Goal: Check status: Check status

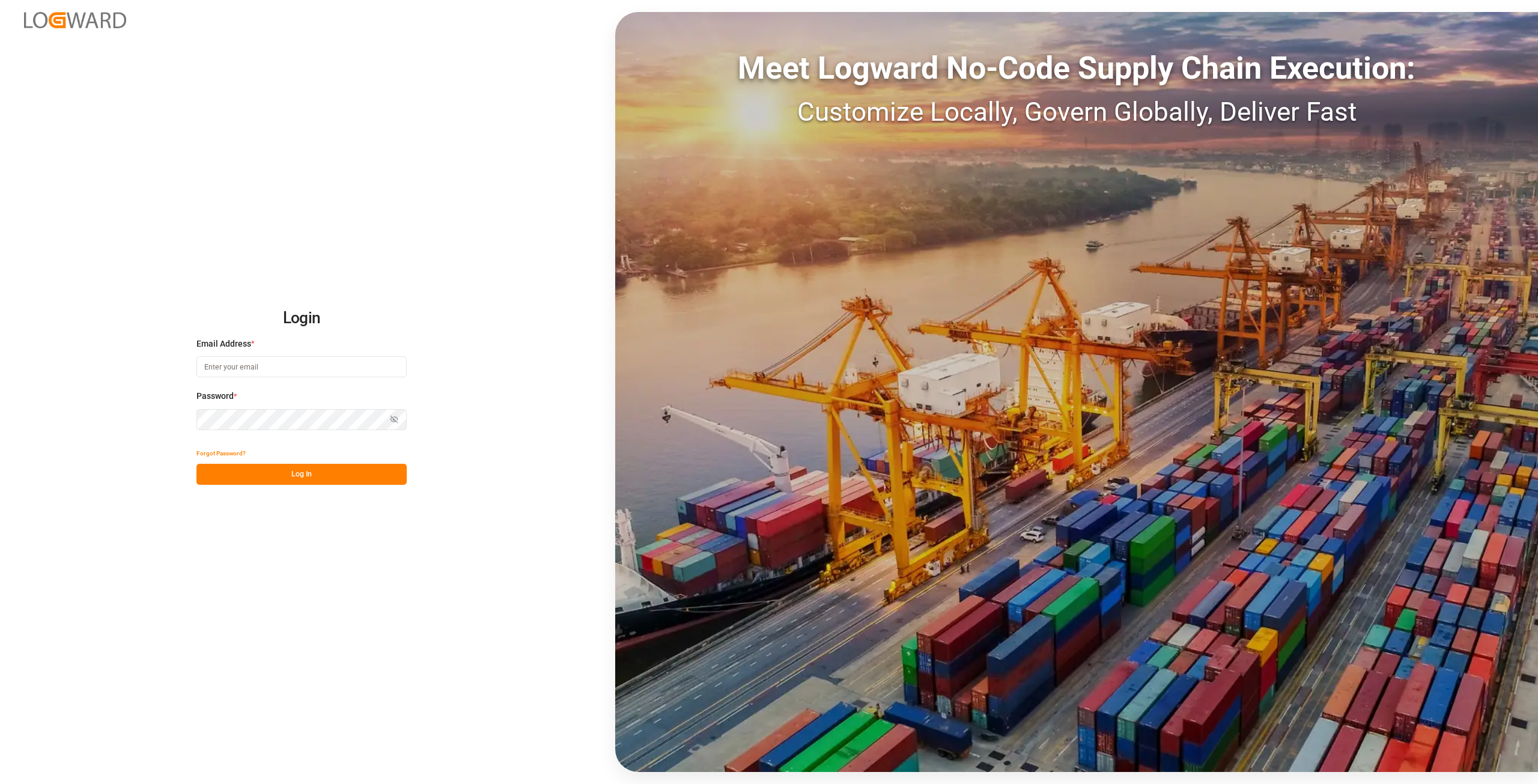
type input "[PERSON_NAME][EMAIL_ADDRESS][DOMAIN_NAME]"
click at [189, 422] on div "Login Email Address * alexander.schoeps@leschaco.com Password * Show password F…" at bounding box center [769, 392] width 1538 height 784
click at [209, 471] on button "Log In" at bounding box center [302, 474] width 210 height 21
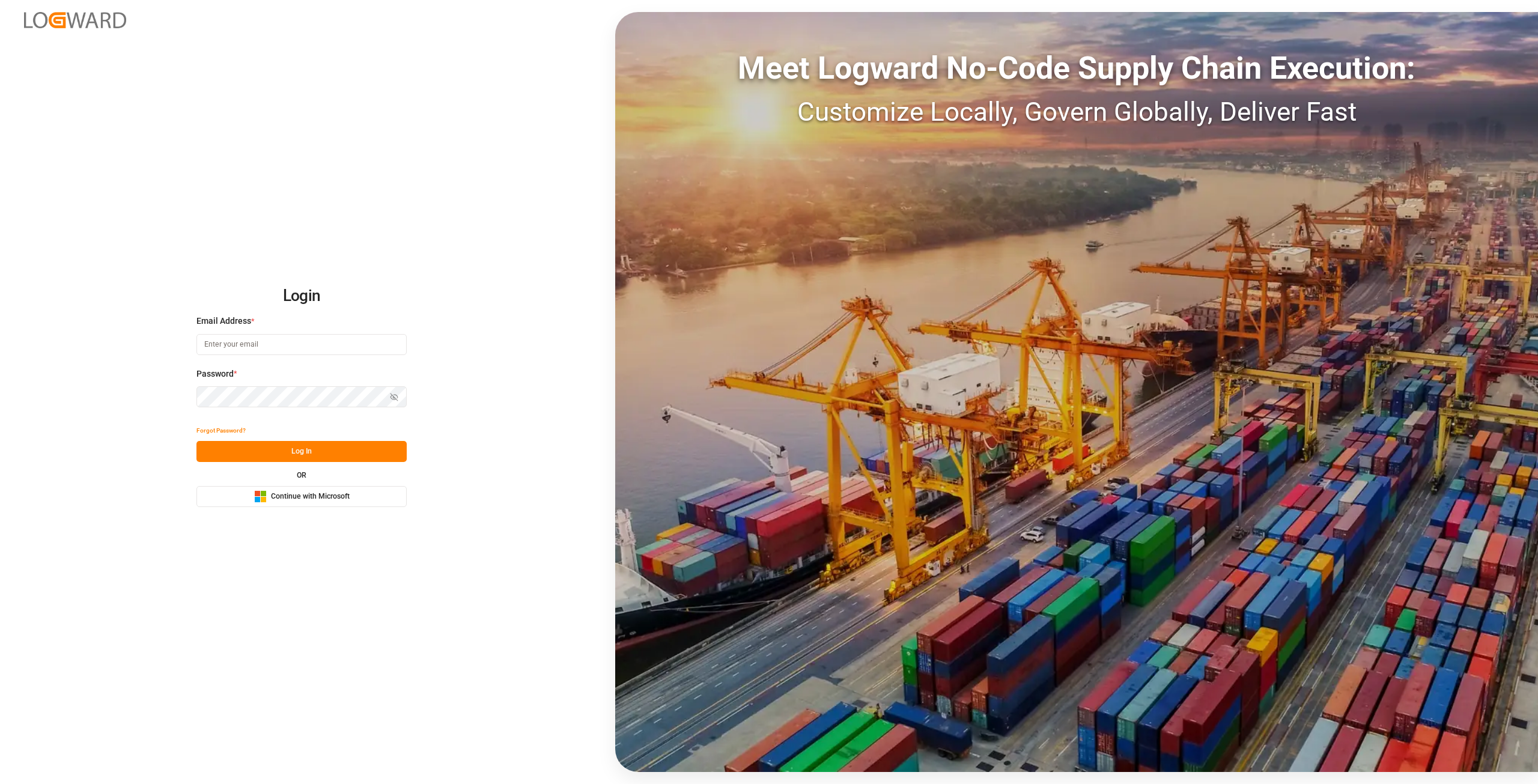
type input "[PERSON_NAME][EMAIL_ADDRESS][DOMAIN_NAME]"
click at [0, 378] on div "Login Email Address * [PERSON_NAME][EMAIL_ADDRESS][DOMAIN_NAME] Password * Show…" at bounding box center [769, 392] width 1538 height 784
click at [202, 450] on button "Log In" at bounding box center [302, 451] width 210 height 21
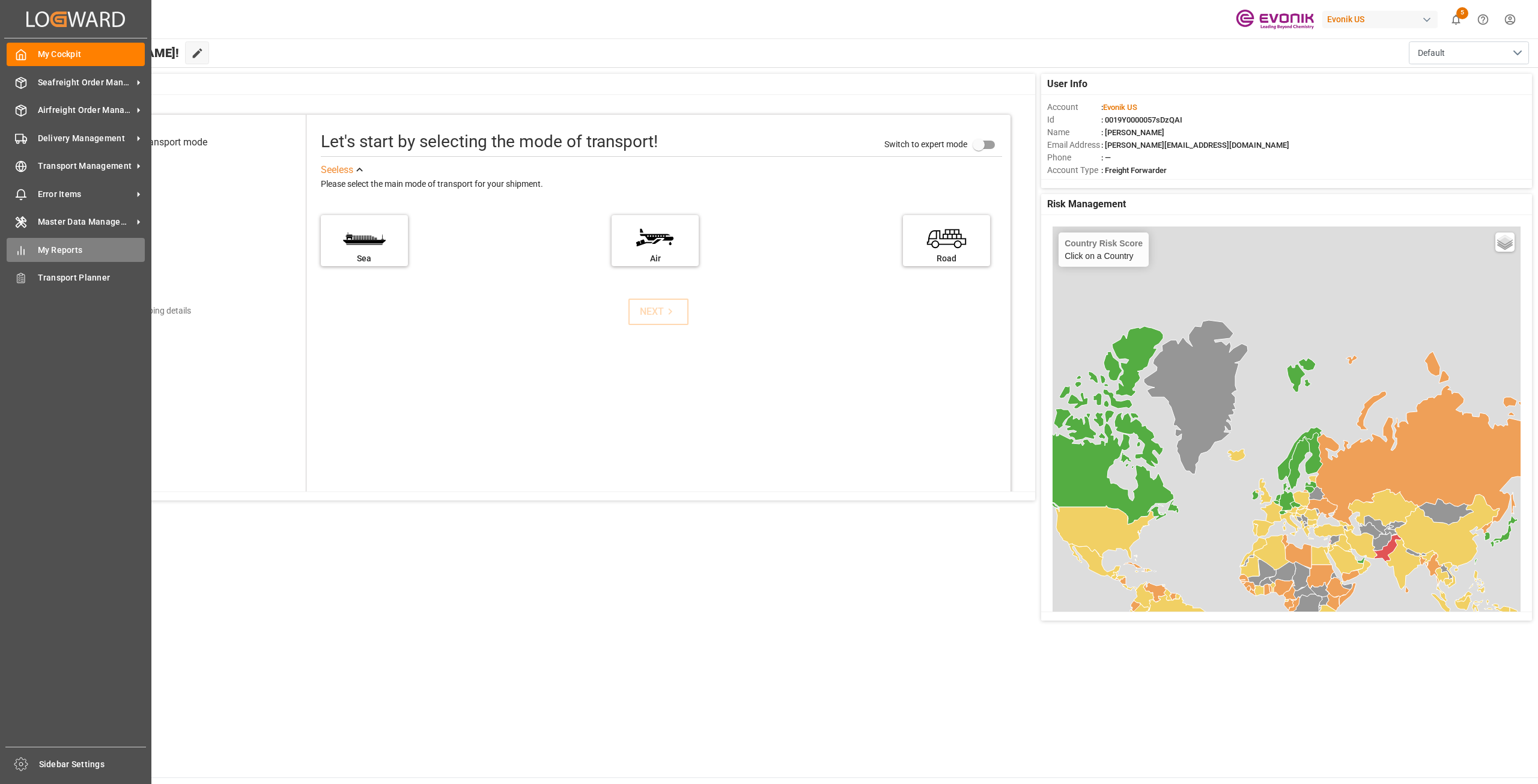
click at [46, 248] on span "My Reports" at bounding box center [92, 249] width 108 height 13
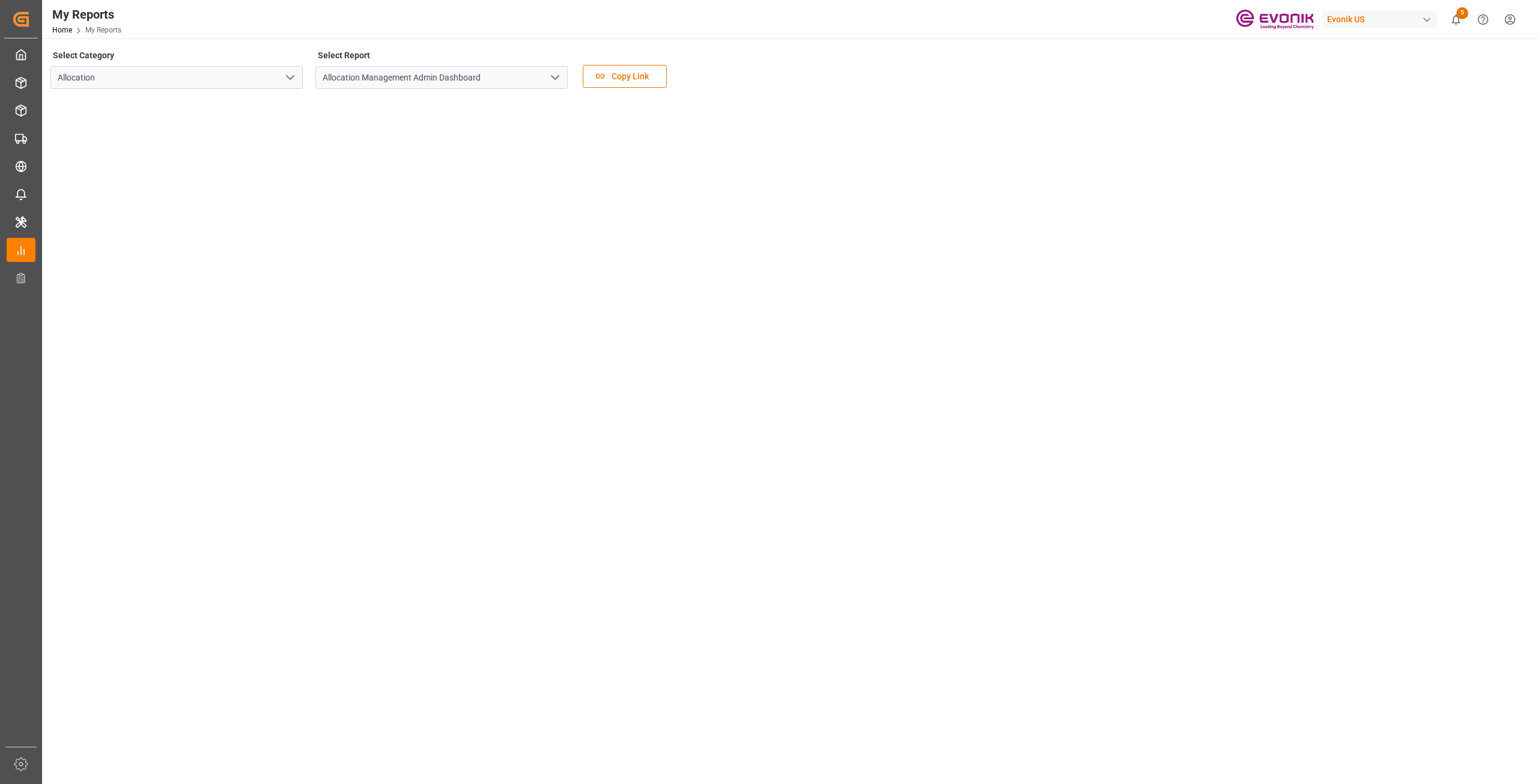
click at [289, 75] on icon "open menu" at bounding box center [290, 77] width 15 height 15
click at [196, 122] on div "Transport" at bounding box center [176, 130] width 251 height 27
click at [559, 76] on icon "open menu" at bounding box center [555, 77] width 15 height 15
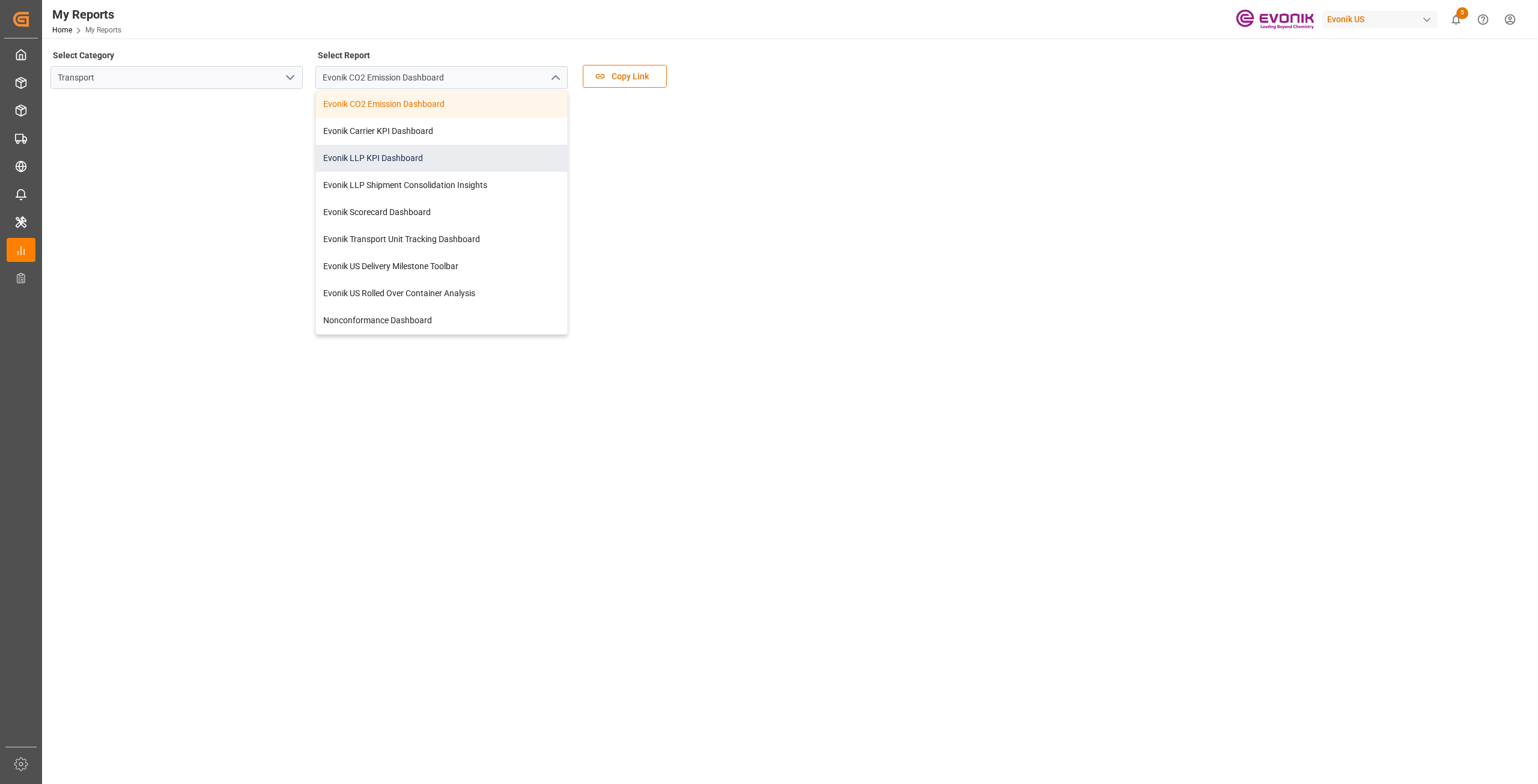
click at [432, 160] on div "Evonik LLP KPI Dashboard" at bounding box center [441, 157] width 251 height 27
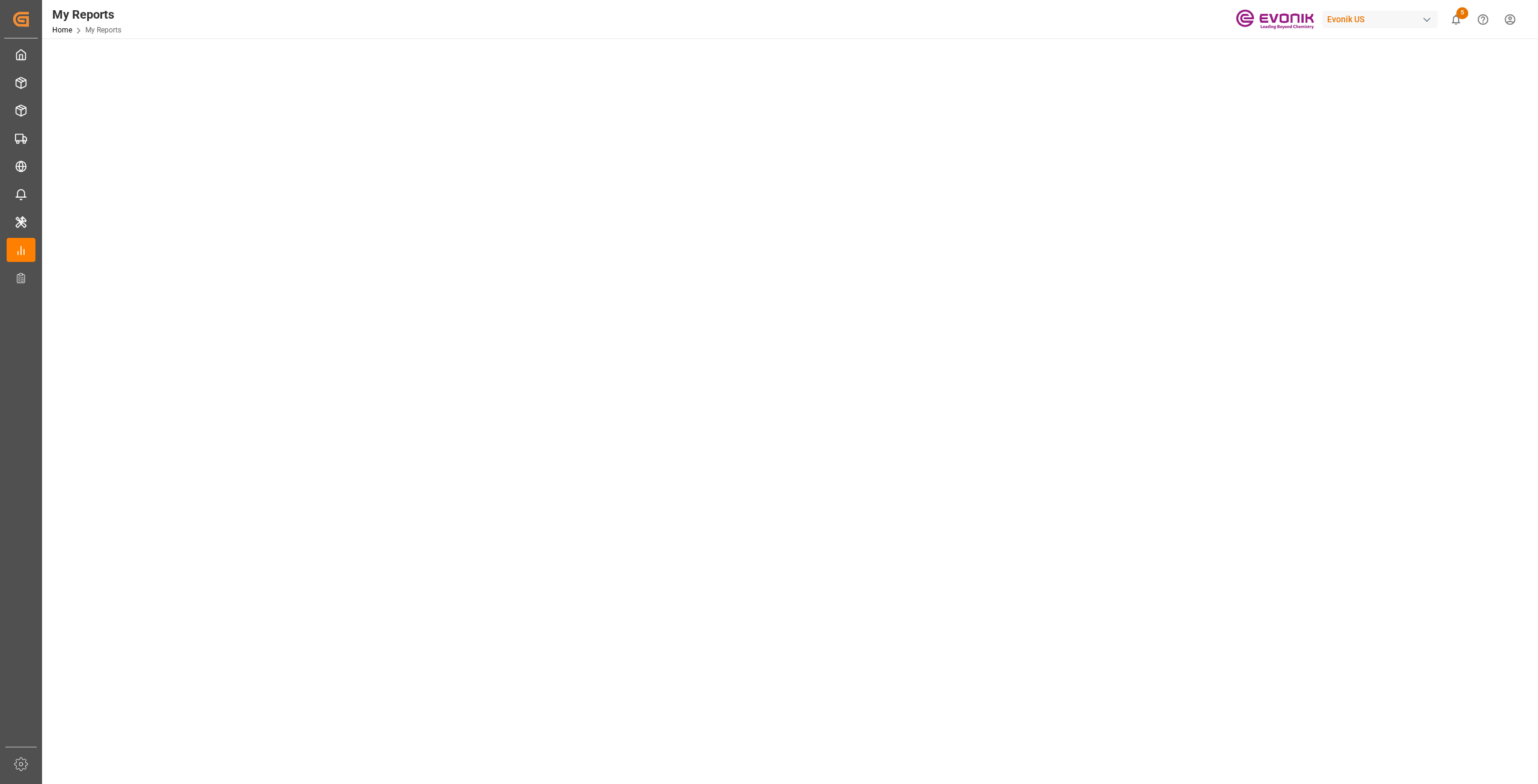
scroll to position [60, 0]
